Goal: Information Seeking & Learning: Check status

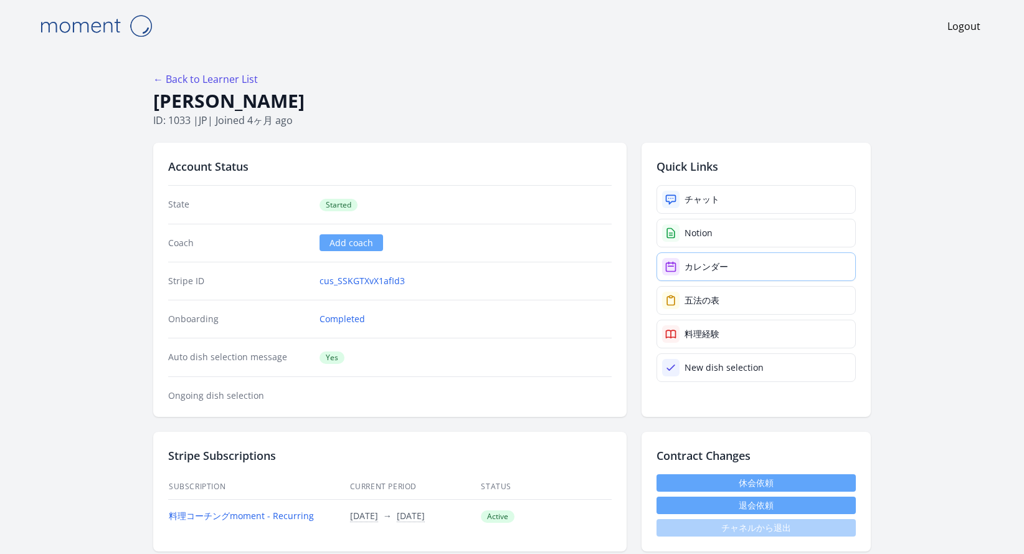
click at [697, 260] on link "カレンダー" at bounding box center [756, 266] width 199 height 29
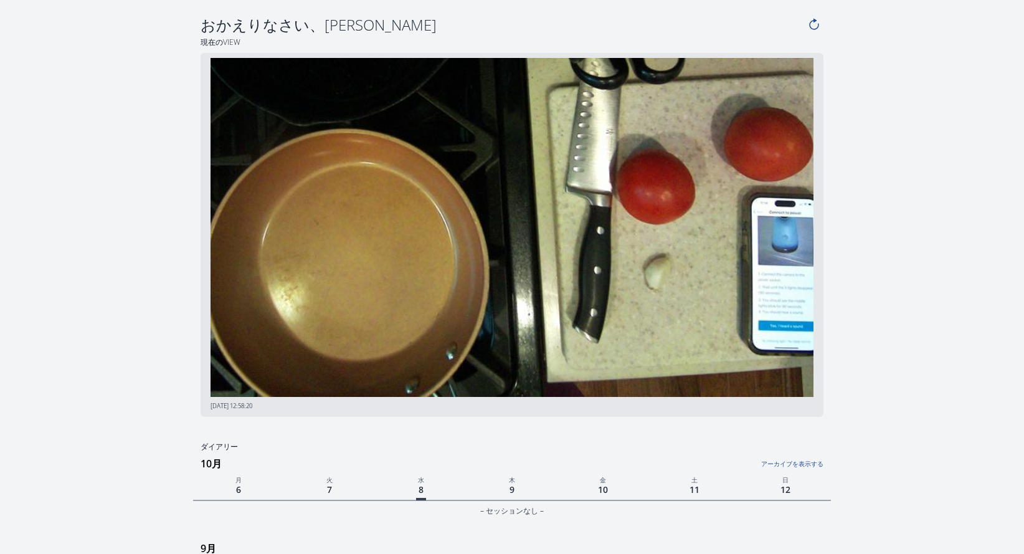
click at [364, 365] on img at bounding box center [512, 228] width 603 height 340
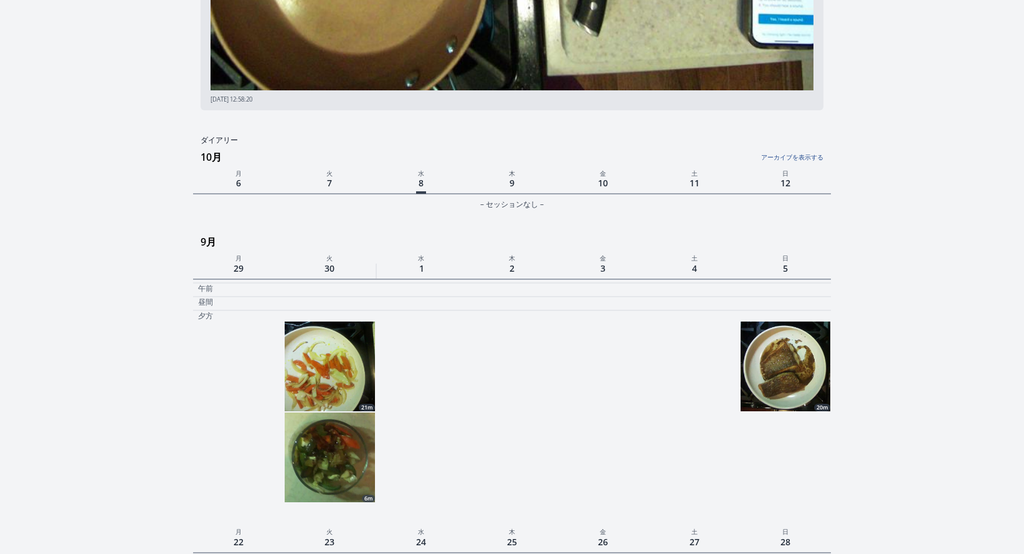
scroll to position [307, 0]
click at [758, 380] on img at bounding box center [786, 366] width 90 height 90
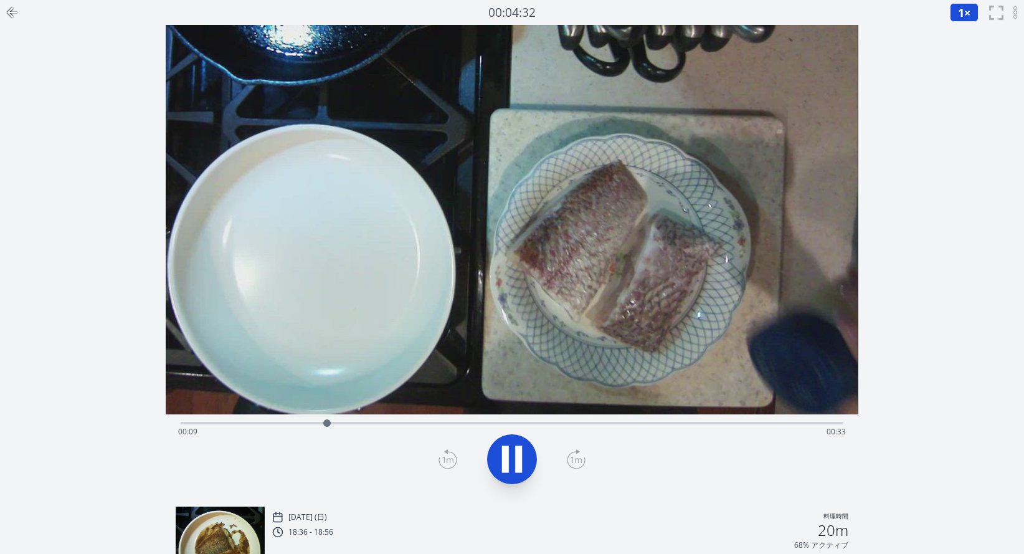
click at [711, 430] on div "Time elapsed: 00:09 Time remaining: 00:33" at bounding box center [511, 432] width 667 height 20
click at [688, 417] on div "Time elapsed: 00:34 Time remaining: 00:07" at bounding box center [512, 421] width 662 height 15
click at [667, 421] on div "Time elapsed: 00:32 Time remaining: 00:10" at bounding box center [512, 421] width 662 height 15
click at [658, 421] on div "Time elapsed: 00:31 Time remaining: 00:10" at bounding box center [512, 421] width 662 height 15
click at [635, 426] on div "Time elapsed: 00:30 Time remaining: 00:12" at bounding box center [511, 432] width 667 height 20
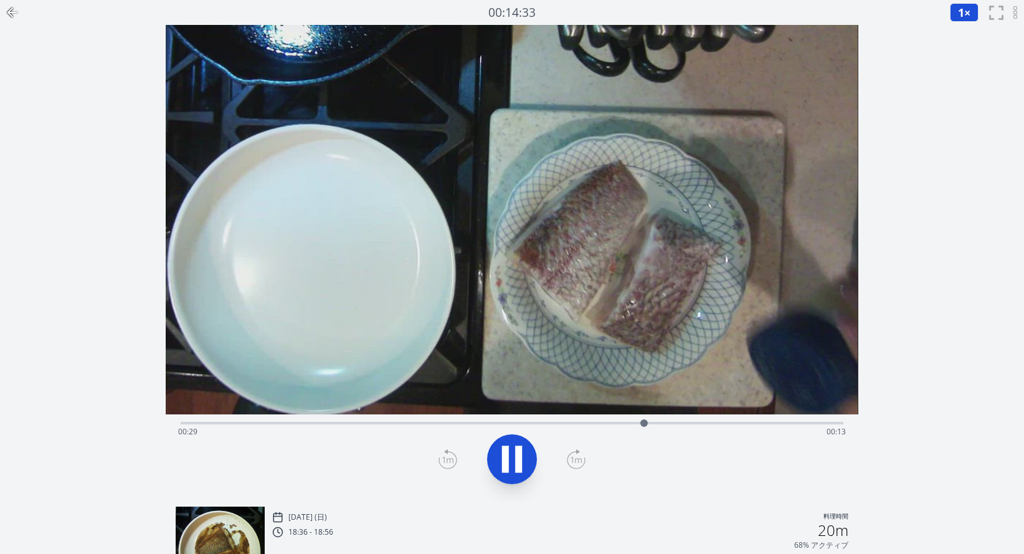
click at [705, 422] on div "Time elapsed: 00:29 Time remaining: 00:13" at bounding box center [511, 432] width 667 height 20
click at [738, 422] on div "Time elapsed: 00:33 Time remaining: 00:09" at bounding box center [511, 432] width 667 height 20
click at [770, 423] on div "Time elapsed: 00:35 Time remaining: 00:07" at bounding box center [511, 432] width 667 height 20
click at [784, 426] on div at bounding box center [775, 423] width 19 height 19
click at [805, 427] on div "Time elapsed: 00:38 Time remaining: 00:04" at bounding box center [511, 432] width 667 height 20
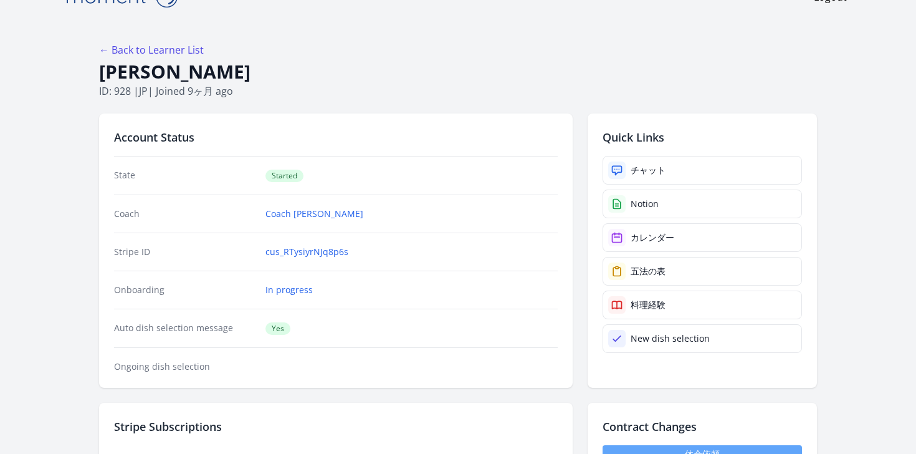
scroll to position [34, 0]
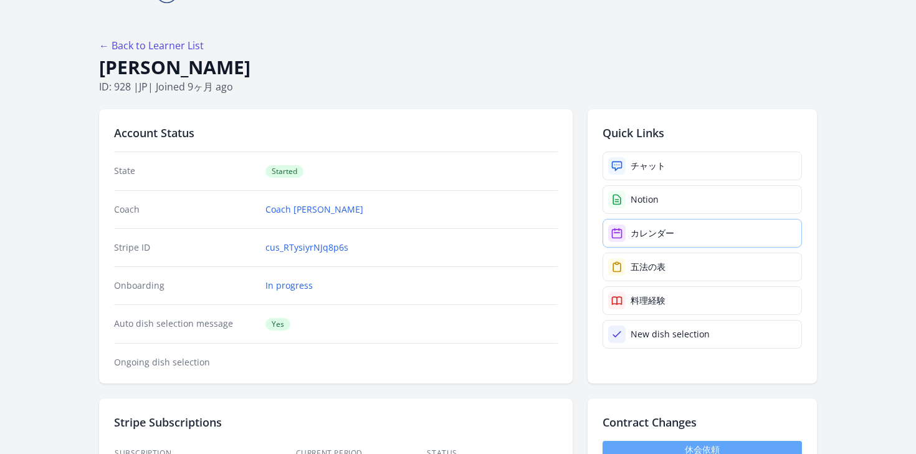
click at [632, 233] on div "カレンダー" at bounding box center [653, 233] width 44 height 12
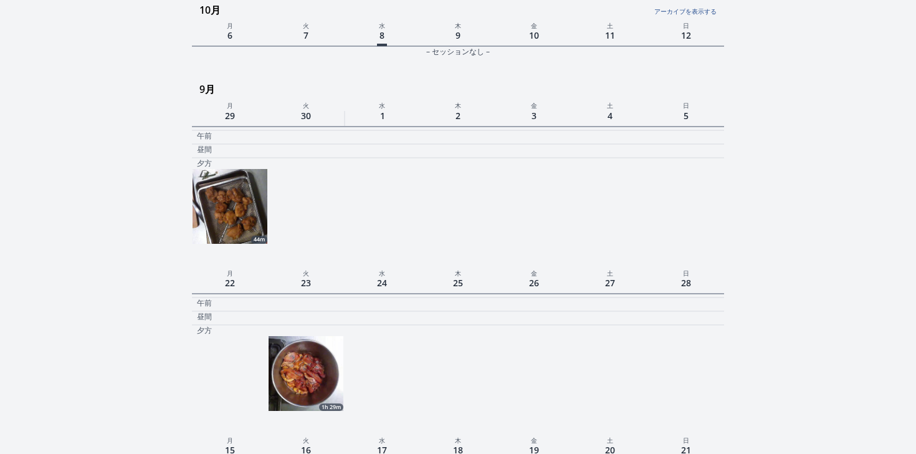
scroll to position [395, 0]
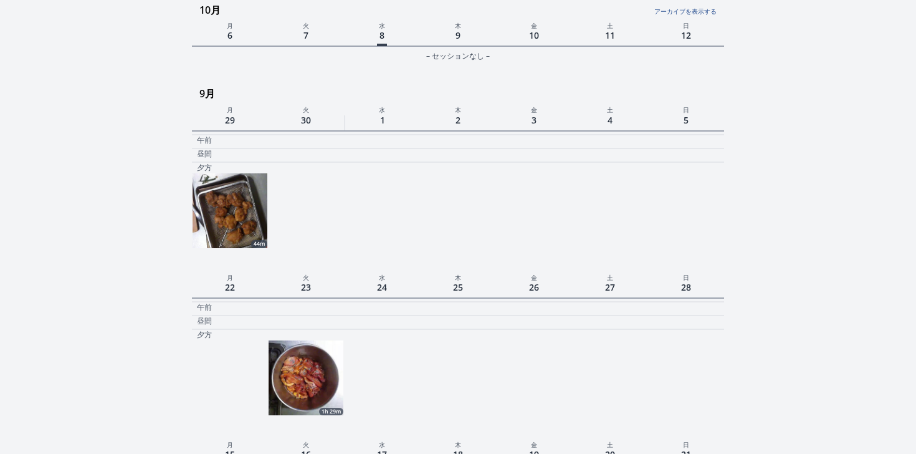
click at [258, 215] on img at bounding box center [230, 210] width 75 height 75
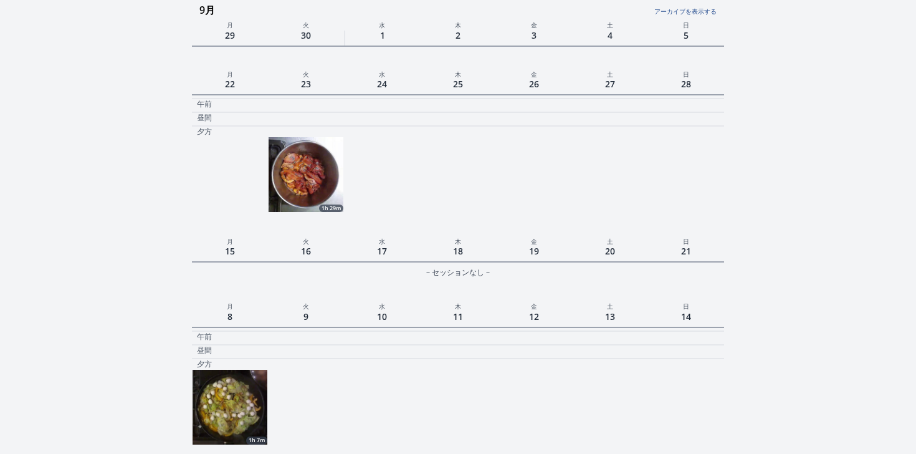
scroll to position [647, 0]
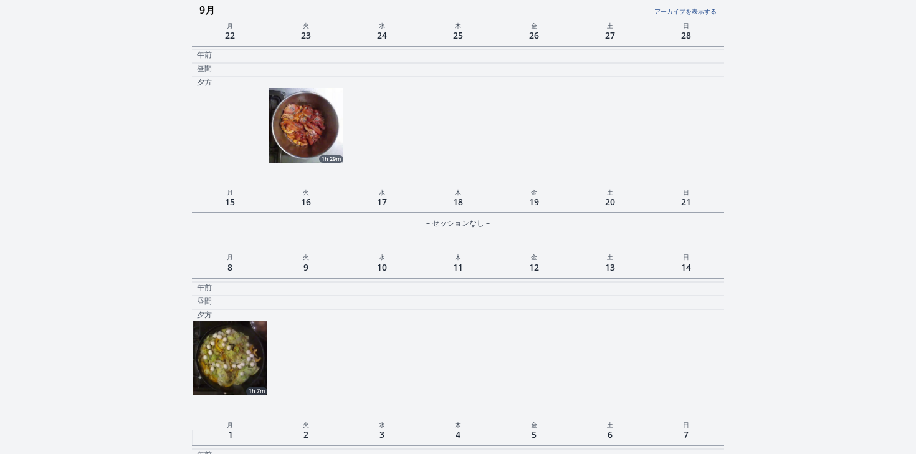
click at [311, 117] on img at bounding box center [306, 125] width 75 height 75
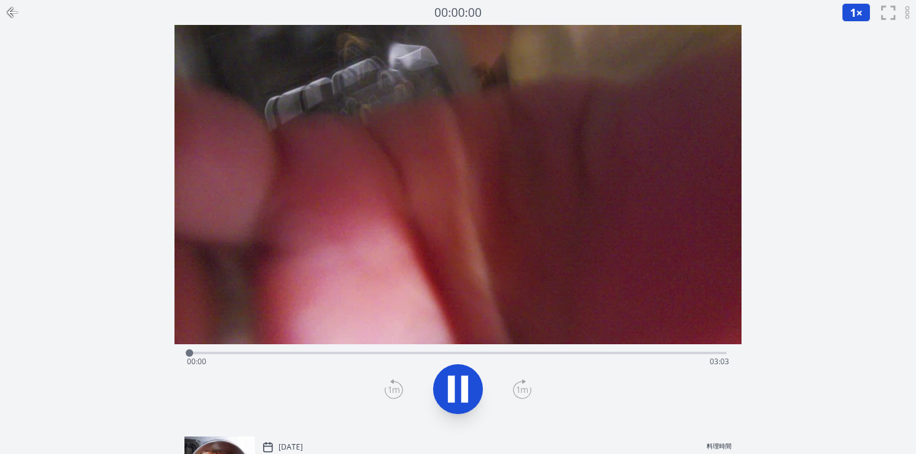
click at [280, 355] on div "Time elapsed: 00:00 Time remaining: 03:03" at bounding box center [458, 361] width 542 height 20
click at [371, 347] on div "Time elapsed: 00:30 Time remaining: 02:33" at bounding box center [457, 351] width 537 height 15
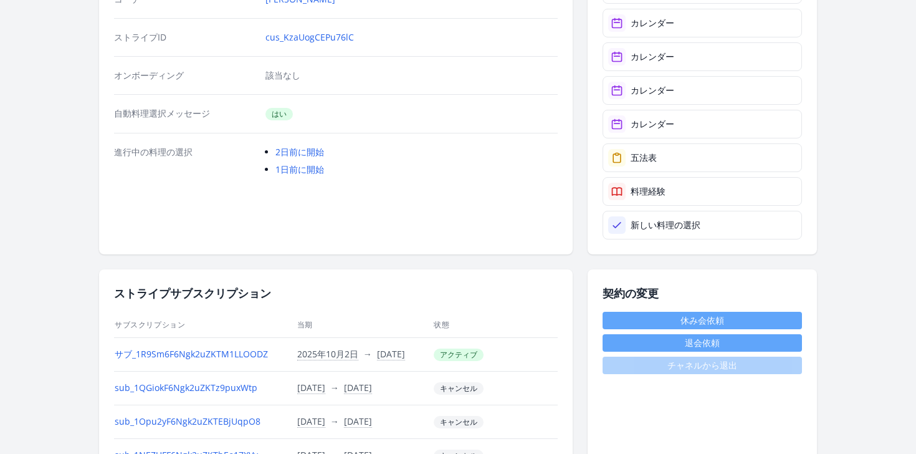
scroll to position [96, 0]
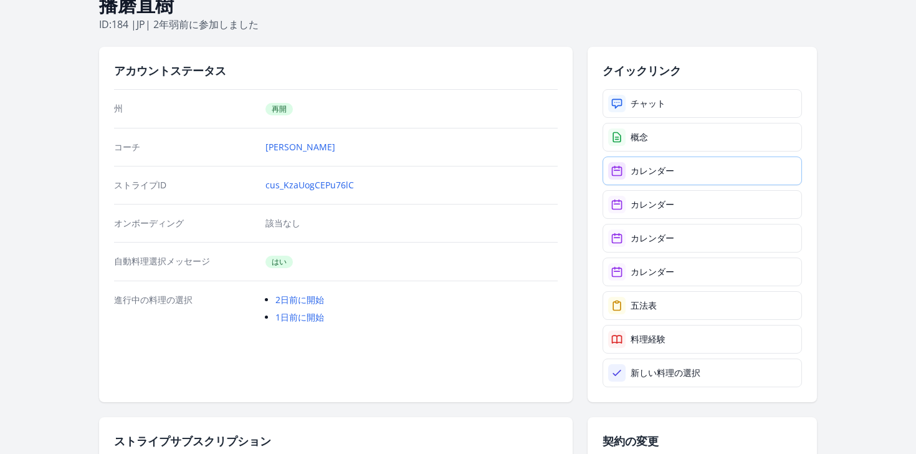
click at [685, 183] on link "カレンダー" at bounding box center [702, 170] width 199 height 29
click at [687, 214] on link "カレンダー" at bounding box center [702, 204] width 199 height 29
click at [629, 226] on link "カレンダー" at bounding box center [702, 238] width 199 height 29
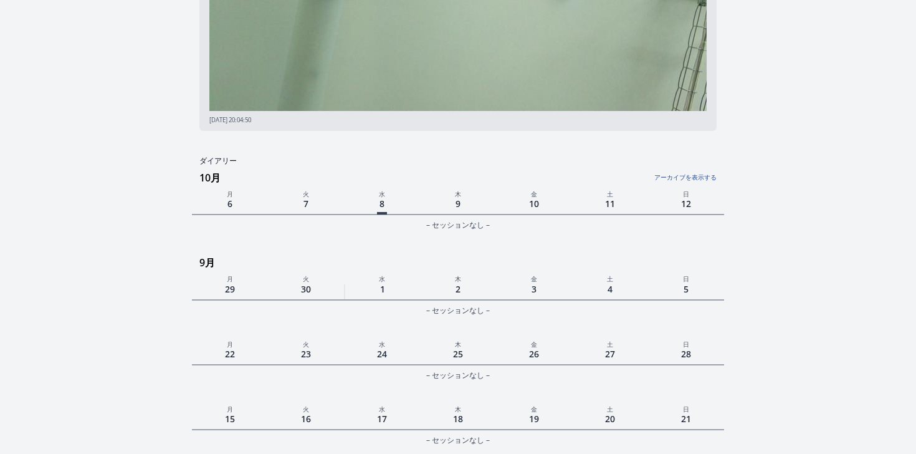
scroll to position [262, 0]
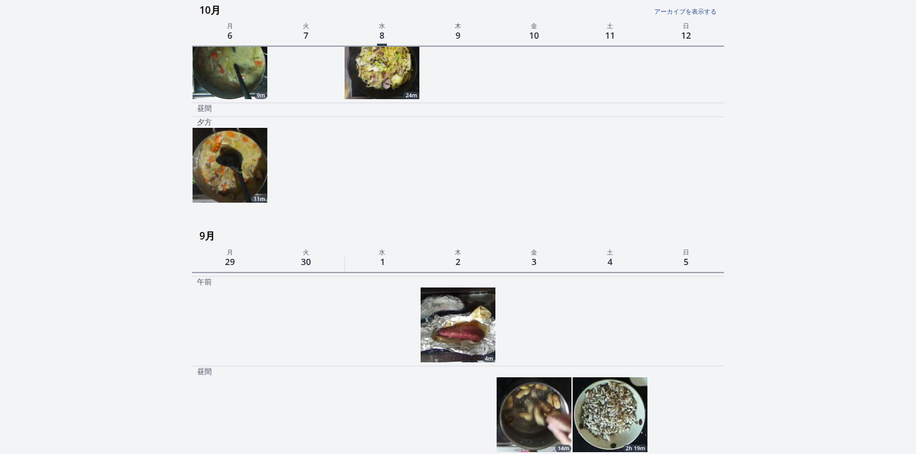
scroll to position [216, 0]
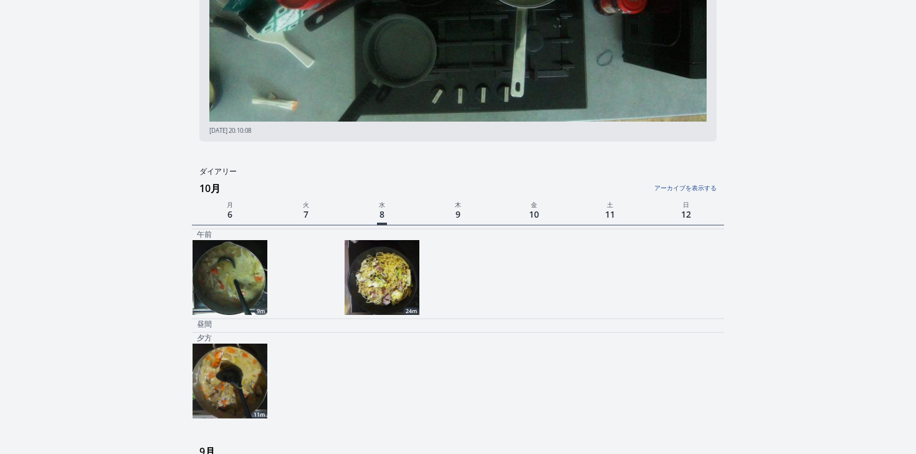
click at [393, 283] on img at bounding box center [382, 277] width 75 height 75
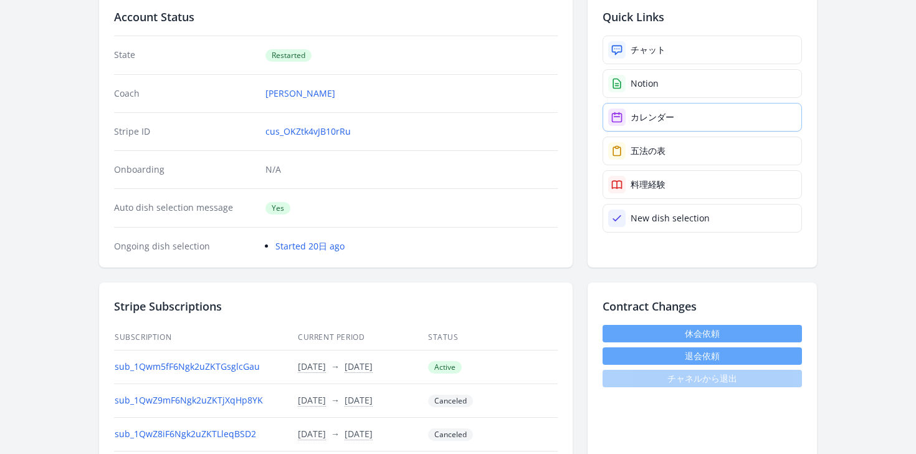
scroll to position [143, 0]
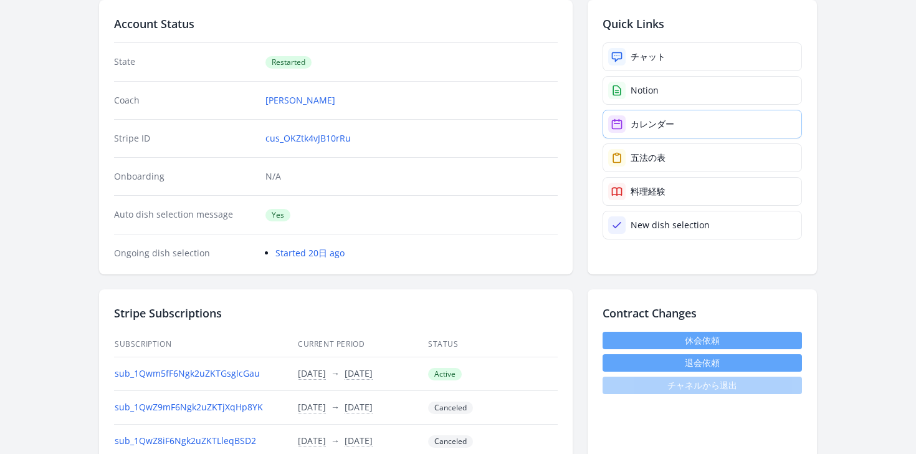
click at [641, 129] on div "カレンダー" at bounding box center [653, 124] width 44 height 12
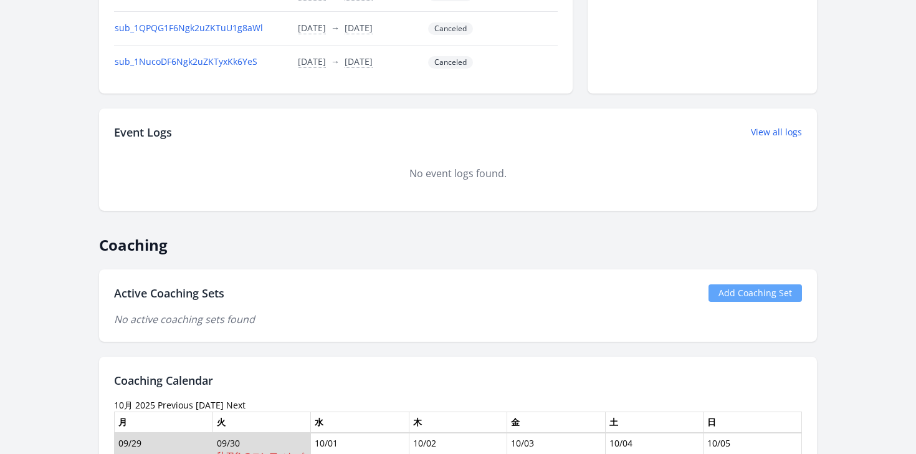
scroll to position [682, 0]
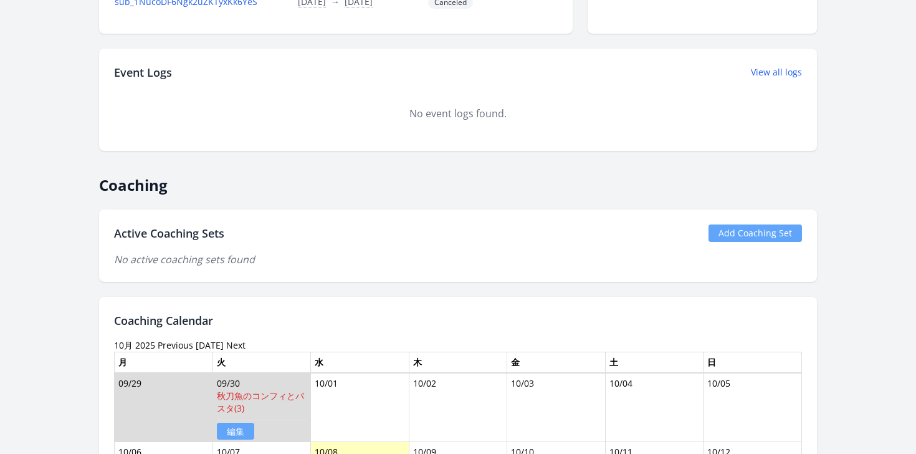
click at [722, 235] on link "Add Coaching Set" at bounding box center [754, 232] width 93 height 17
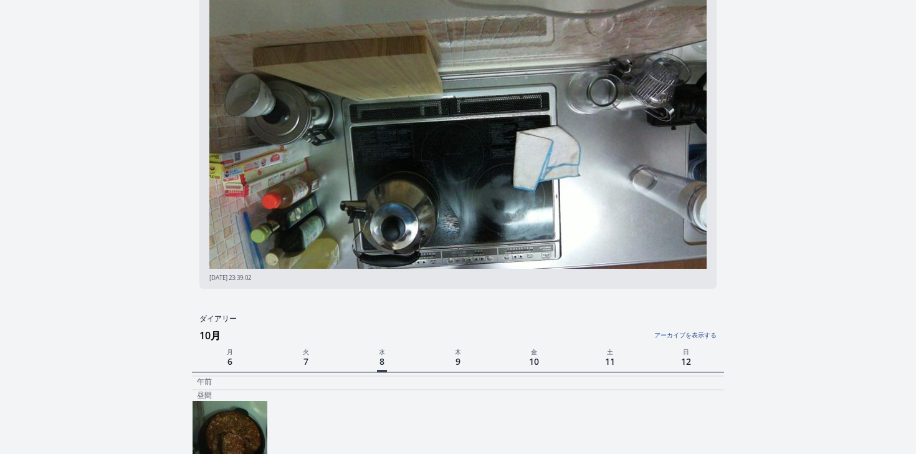
scroll to position [387, 0]
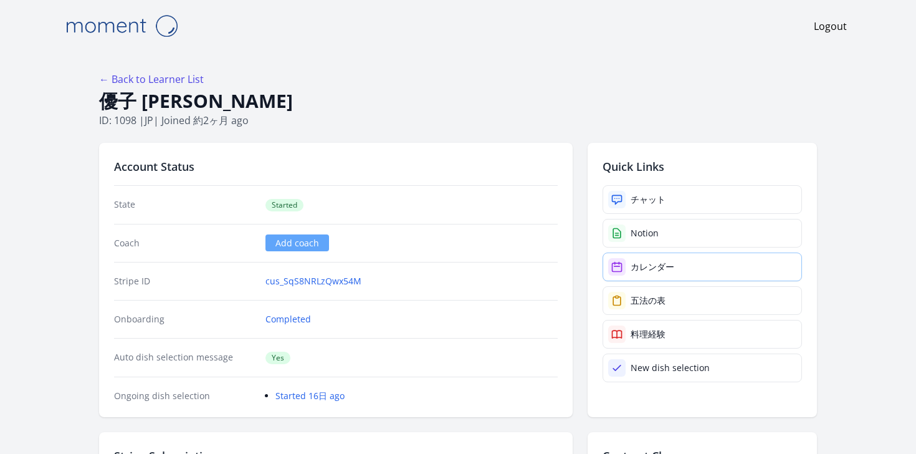
click at [622, 254] on link "カレンダー" at bounding box center [702, 266] width 199 height 29
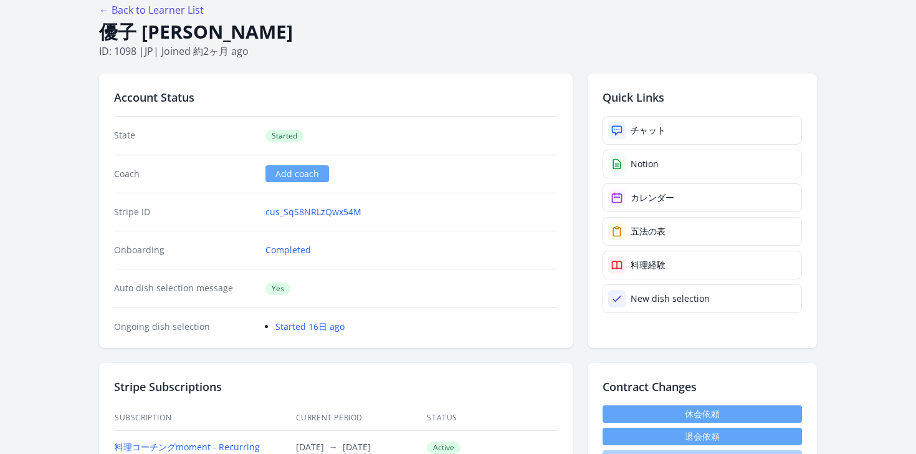
scroll to position [608, 0]
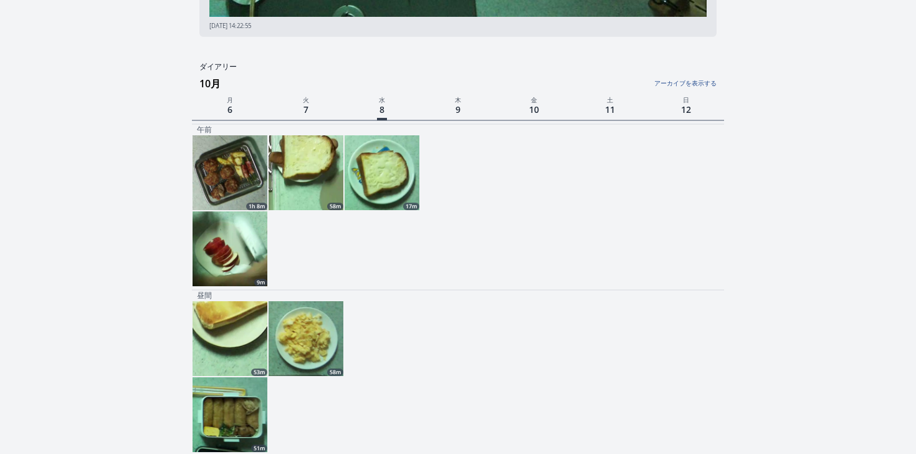
scroll to position [317, 0]
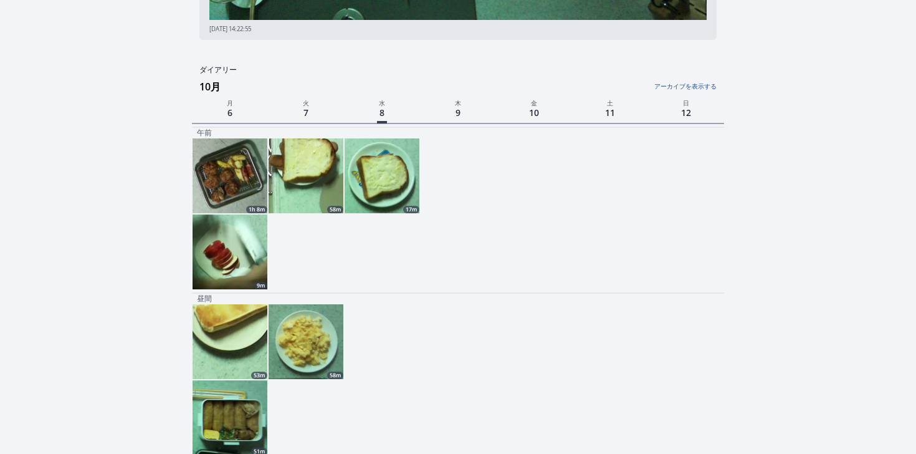
click at [378, 193] on img at bounding box center [382, 175] width 75 height 75
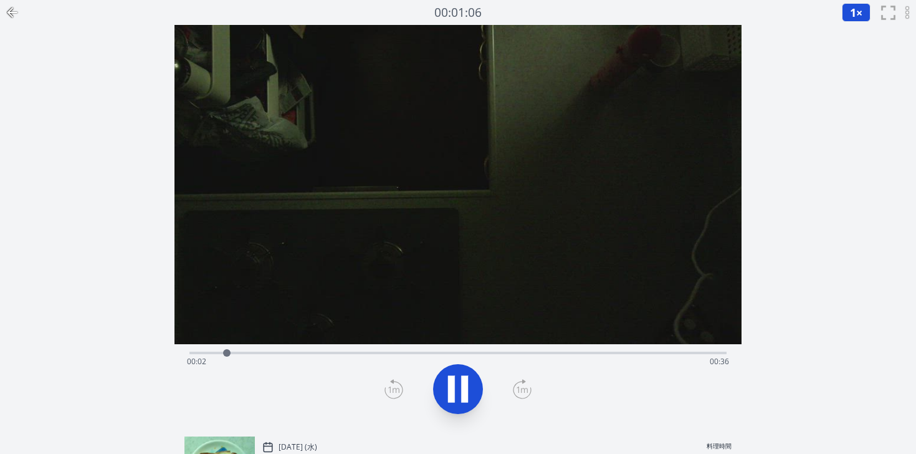
click at [378, 352] on div "Time elapsed: 00:02 Time remaining: 00:36" at bounding box center [458, 361] width 542 height 20
click at [451, 354] on div "Time elapsed: 00:13 Time remaining: 00:25" at bounding box center [458, 361] width 542 height 20
click at [570, 345] on div "Time elapsed: 00:18 Time remaining: 00:20" at bounding box center [457, 351] width 537 height 15
click at [570, 345] on div at bounding box center [570, 352] width 19 height 19
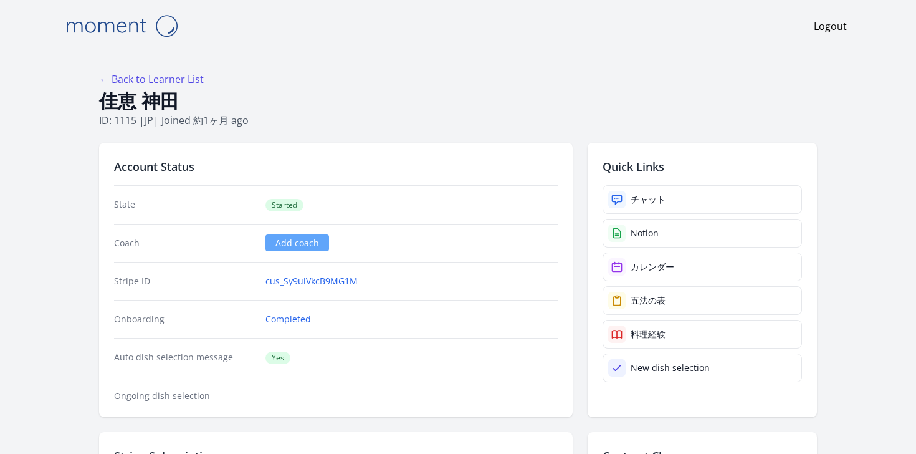
click at [657, 282] on div "チャット Notion カレンダー 五法の表 料理経験 New dish selection" at bounding box center [702, 283] width 199 height 197
click at [667, 272] on div "カレンダー" at bounding box center [653, 266] width 44 height 12
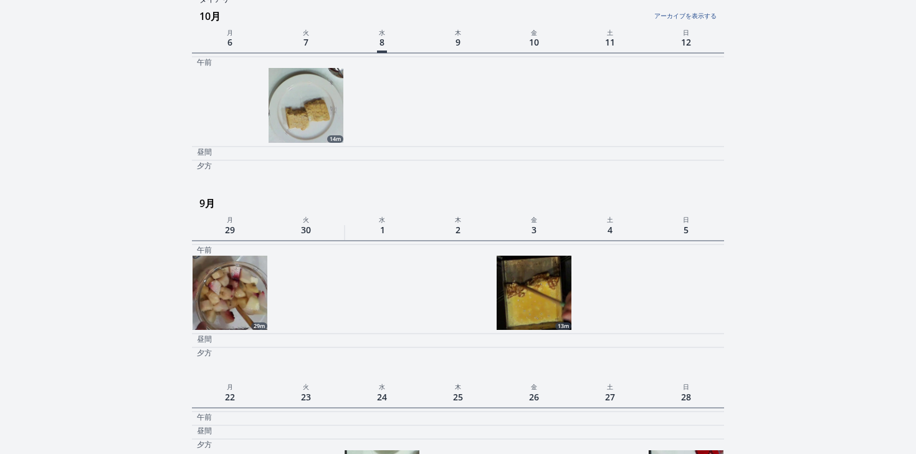
scroll to position [384, 0]
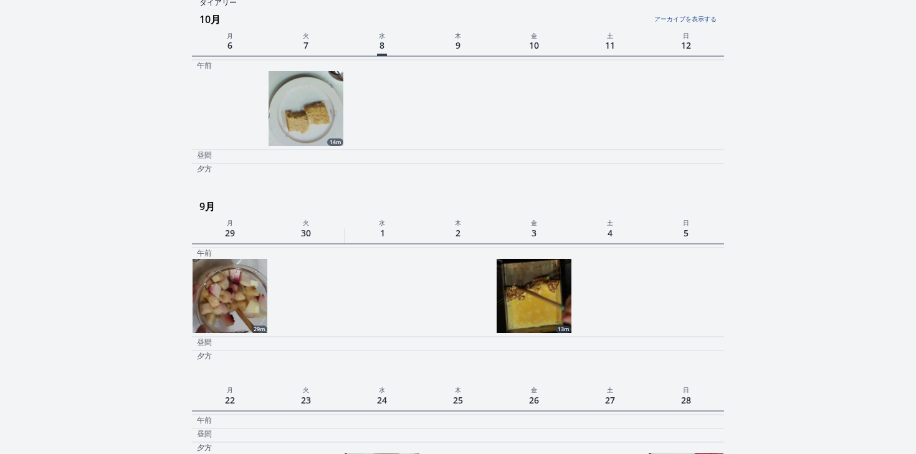
click at [485, 282] on div at bounding box center [458, 296] width 76 height 76
click at [509, 285] on img at bounding box center [534, 296] width 75 height 75
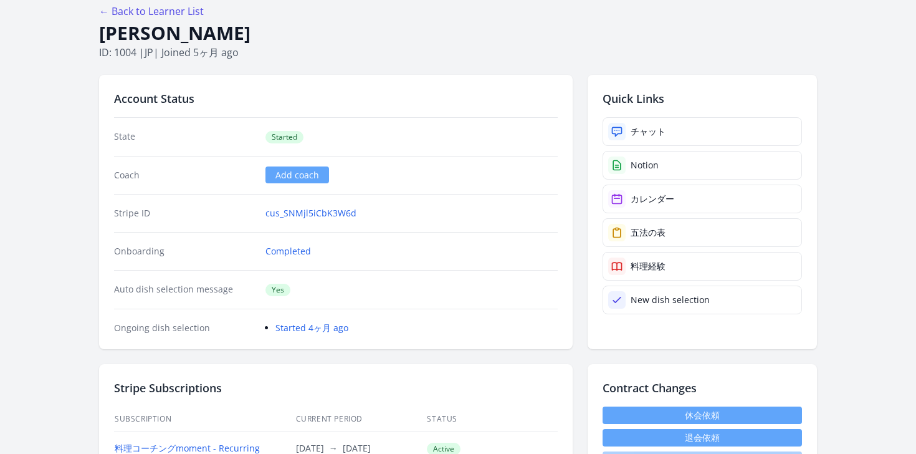
scroll to position [74, 0]
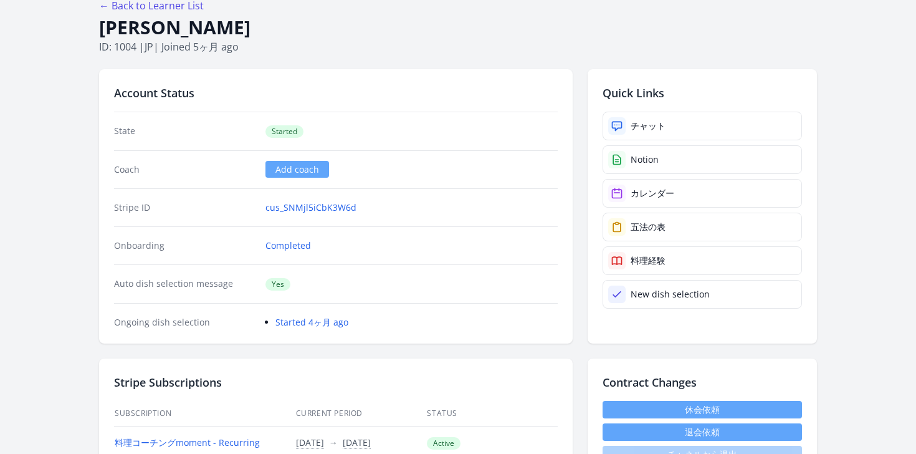
click at [656, 211] on div "チャット Notion カレンダー 五法の表 料理経験 New dish selection" at bounding box center [702, 210] width 199 height 197
click at [657, 185] on link "カレンダー" at bounding box center [702, 193] width 199 height 29
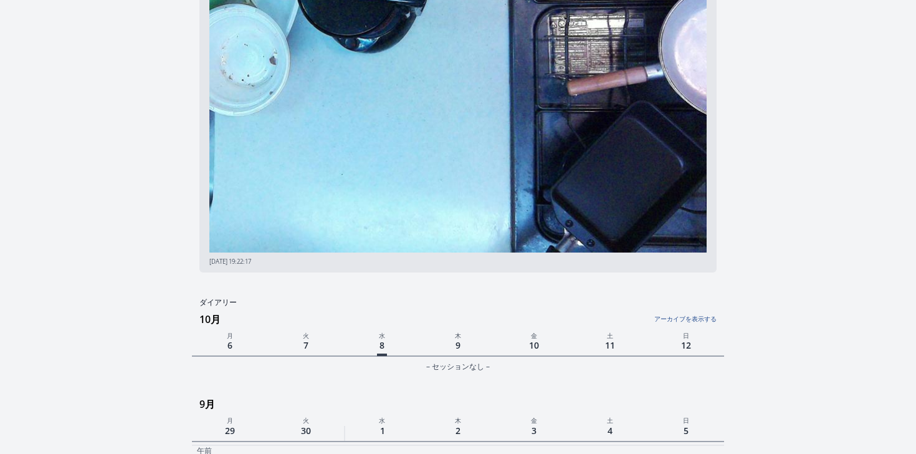
scroll to position [88, 0]
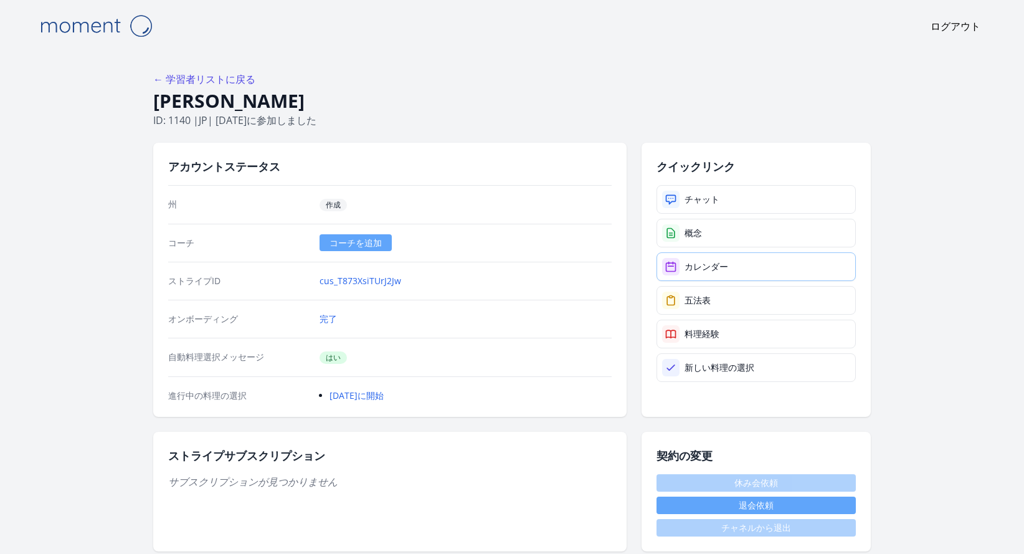
click at [705, 264] on font "カレンダー" at bounding box center [707, 266] width 44 height 12
click at [0, 0] on body "ログアウト ← 学習者リストに戻る 森岡ゆかり ID: 1140 | jp | 11日前に参加しました アカウントステータス 州 作成 コーチ コーチを追加 …" at bounding box center [512, 277] width 1024 height 554
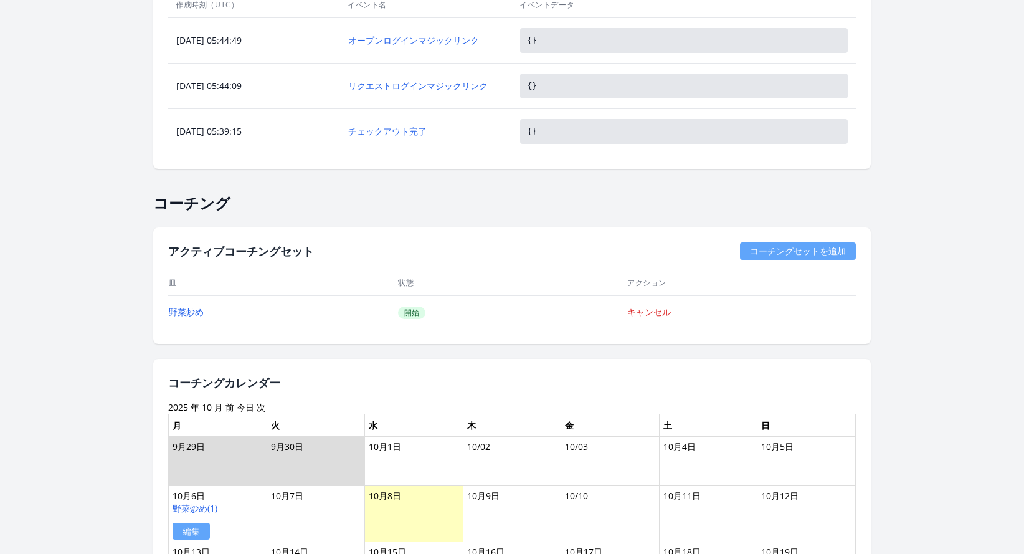
scroll to position [616, 0]
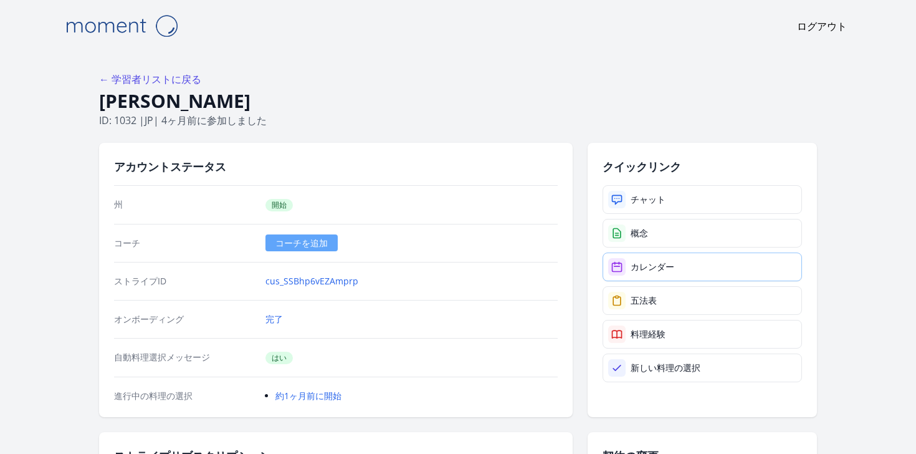
click at [648, 275] on link "カレンダー" at bounding box center [702, 266] width 199 height 29
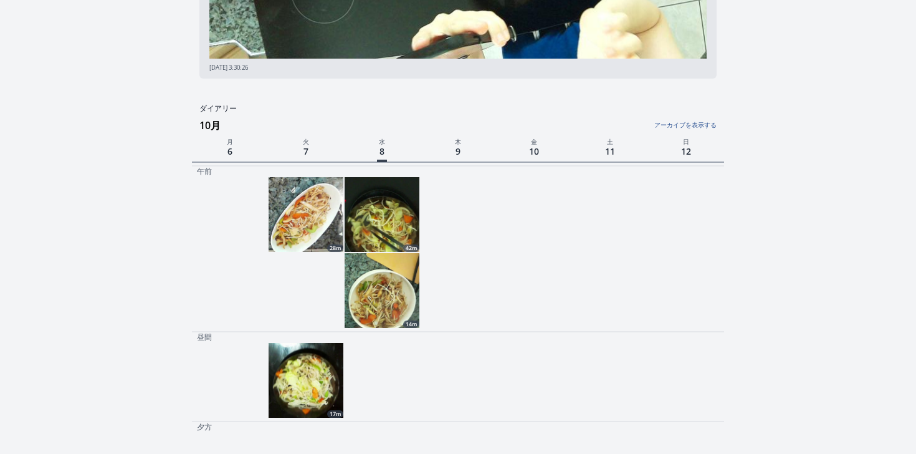
scroll to position [337, 0]
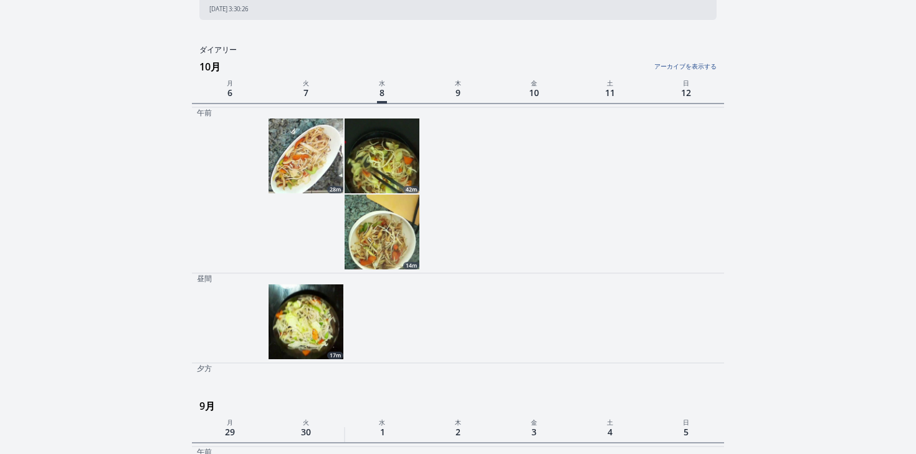
click at [380, 251] on img at bounding box center [382, 231] width 75 height 75
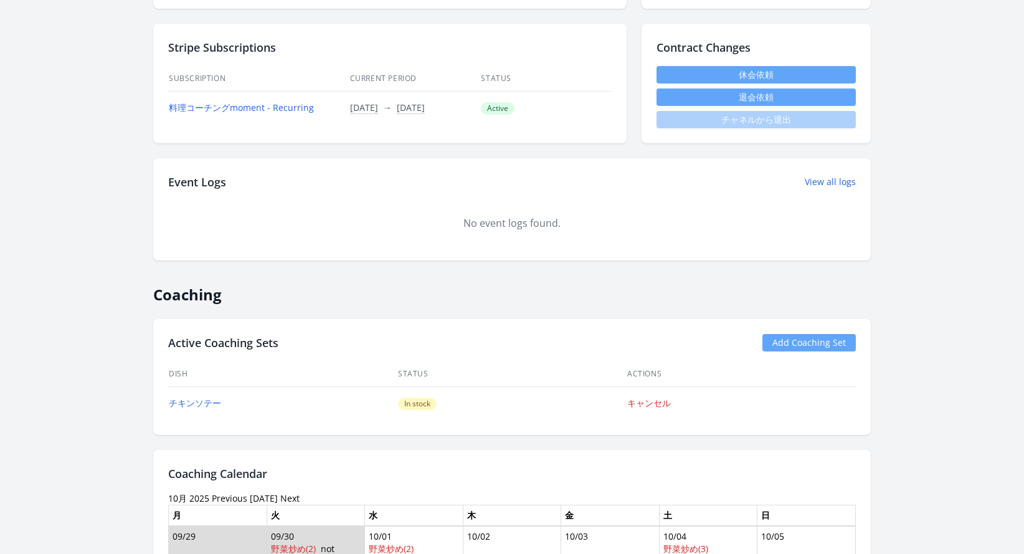
scroll to position [439, 0]
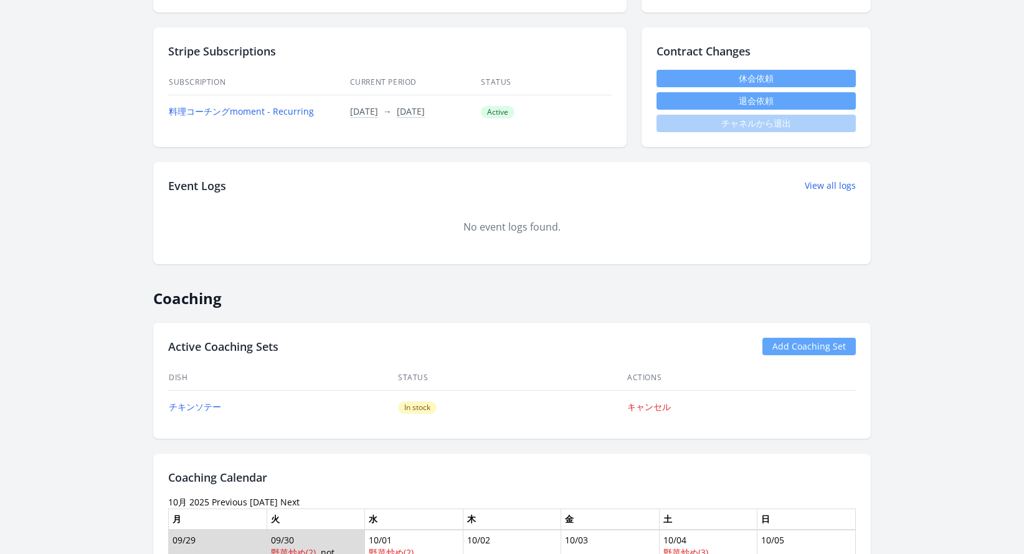
click at [300, 360] on div "Active Coaching Sets Add Coaching Set Dish Status Actions チキンソテー In stock キャンセル" at bounding box center [512, 381] width 718 height 116
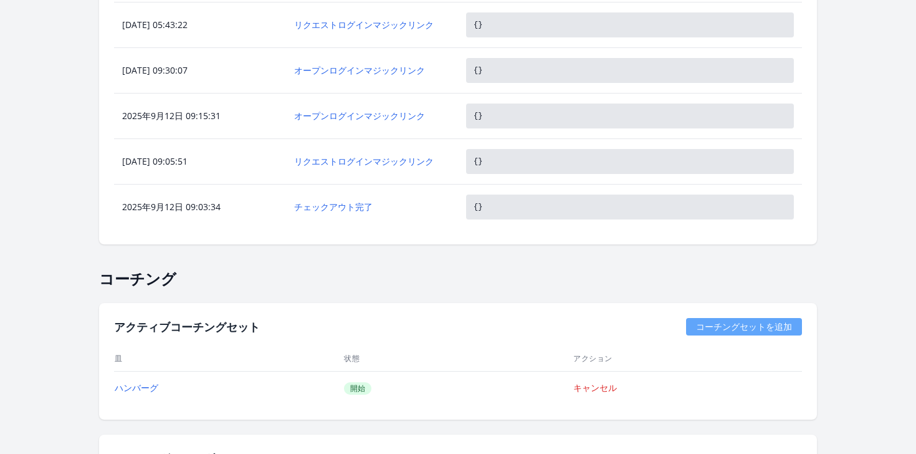
scroll to position [718, 0]
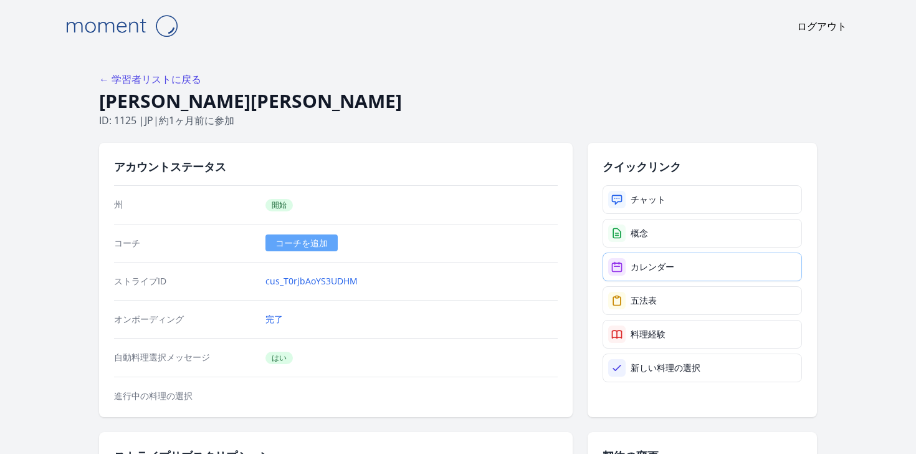
click at [654, 274] on link "カレンダー" at bounding box center [702, 266] width 199 height 29
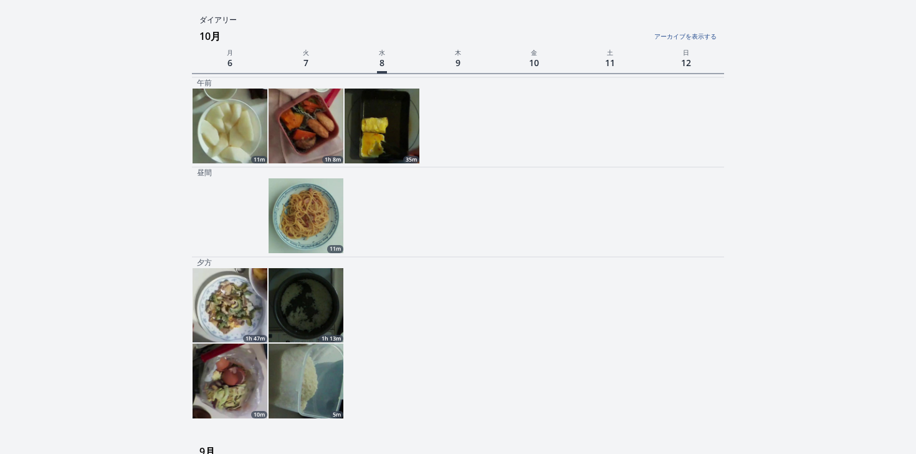
scroll to position [110, 0]
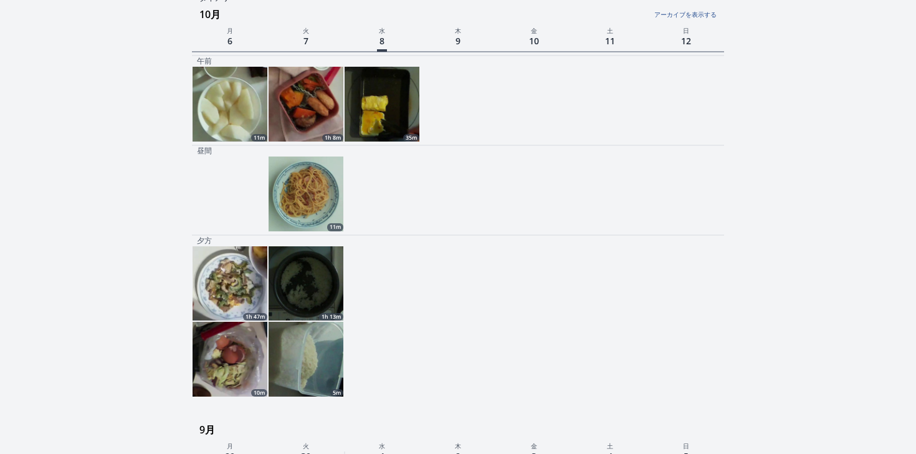
click at [323, 198] on img at bounding box center [306, 193] width 75 height 75
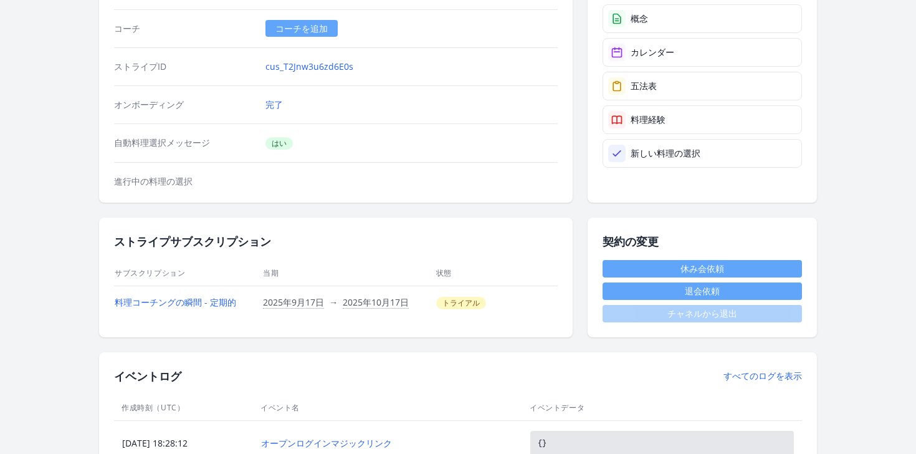
scroll to position [64, 0]
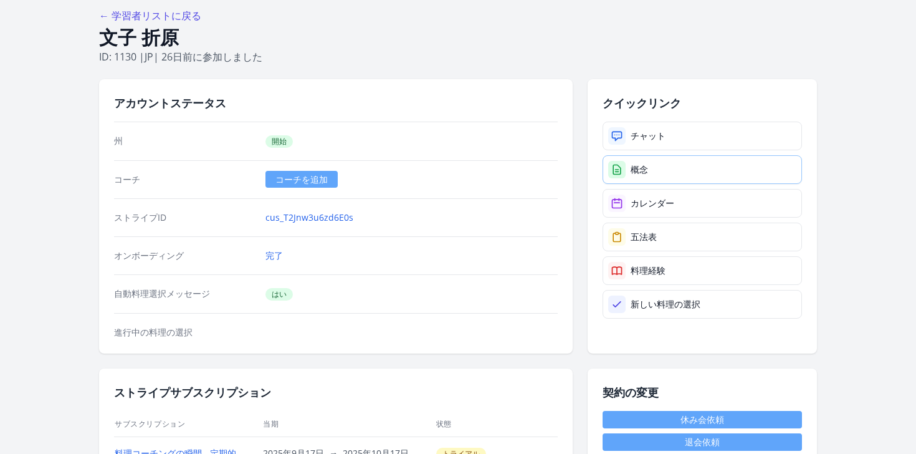
click at [656, 181] on link "概念" at bounding box center [702, 169] width 199 height 29
click at [647, 208] on font "カレンダー" at bounding box center [653, 203] width 44 height 12
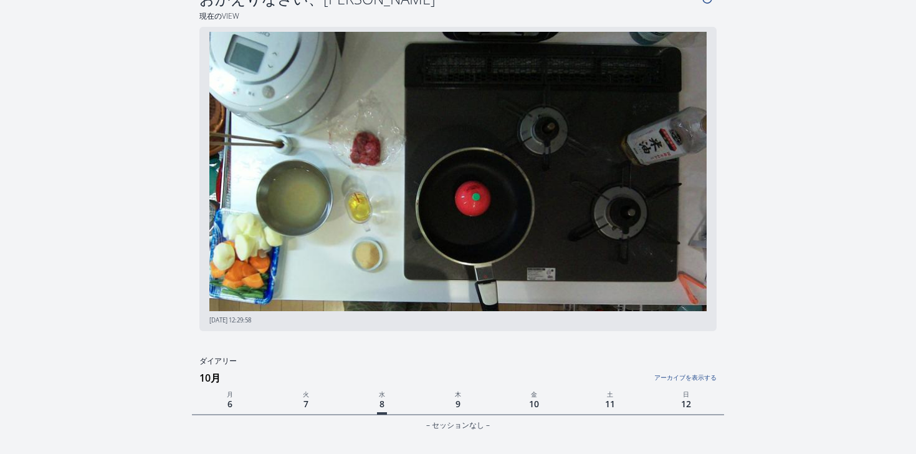
scroll to position [22, 0]
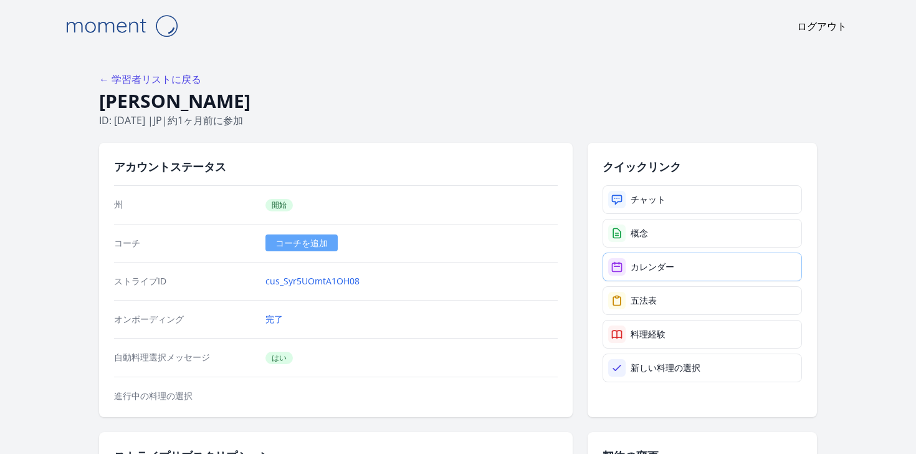
click at [639, 271] on font "カレンダー" at bounding box center [653, 266] width 44 height 12
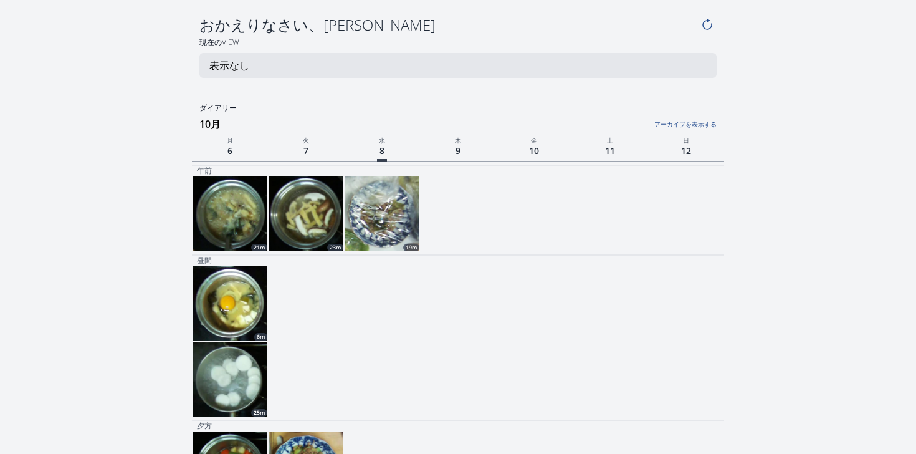
click at [389, 231] on img at bounding box center [382, 213] width 75 height 75
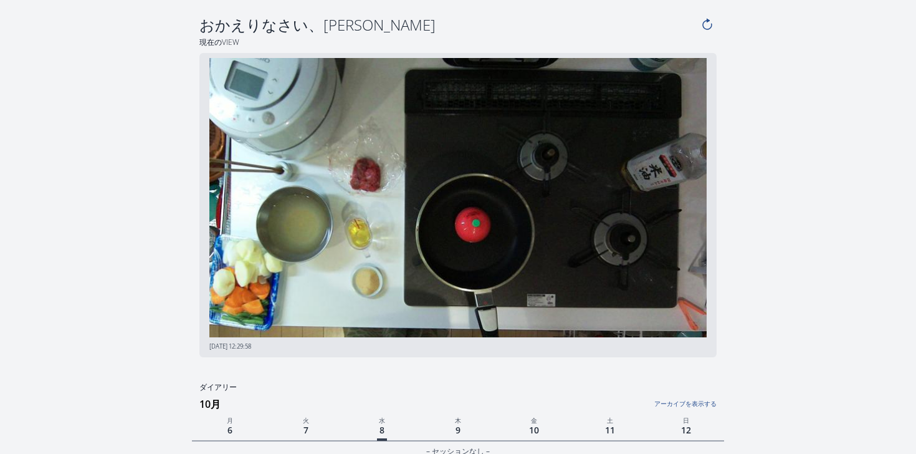
scroll to position [22, 0]
